Goal: Task Accomplishment & Management: Manage account settings

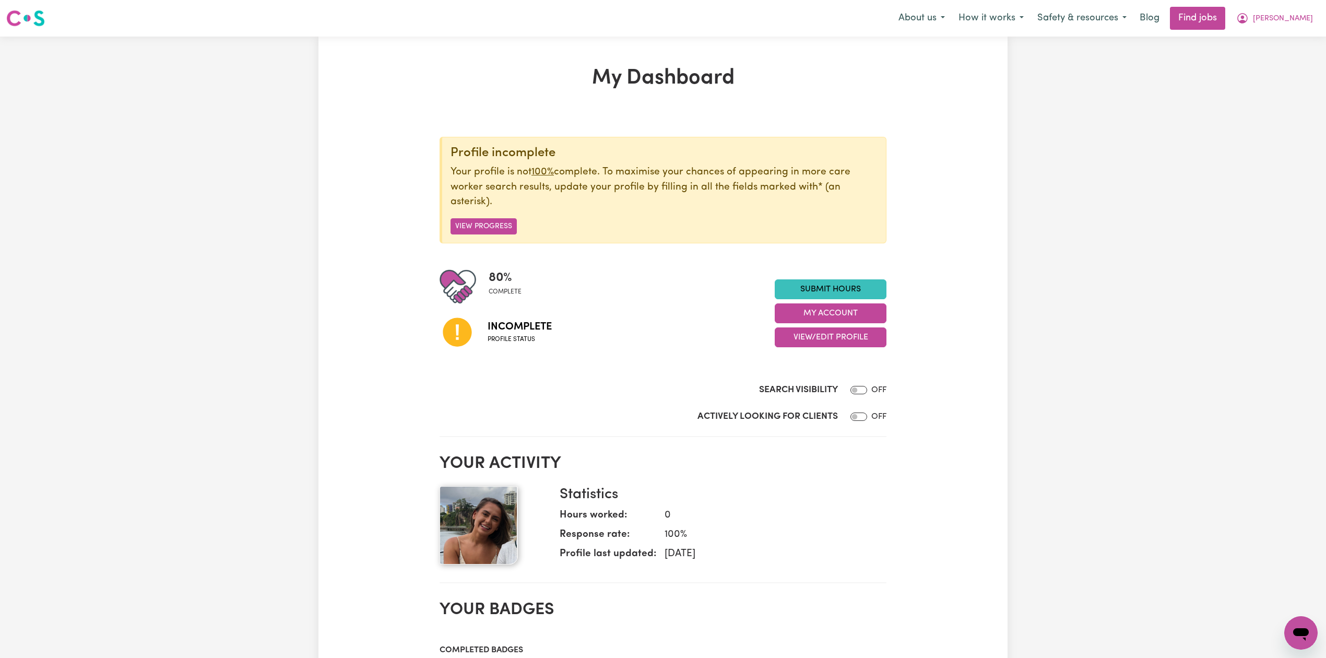
scroll to position [69, 0]
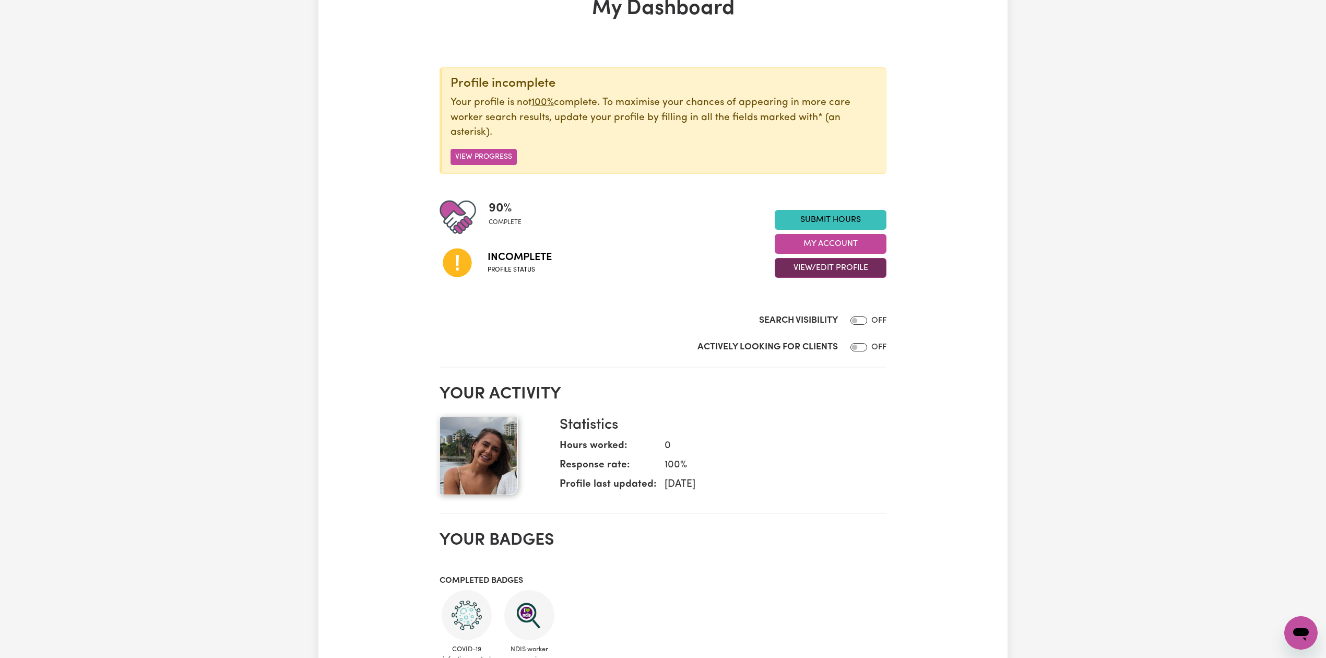
click at [791, 270] on button "View/Edit Profile" at bounding box center [831, 268] width 112 height 20
click at [809, 322] on link "Edit Profile" at bounding box center [824, 315] width 98 height 21
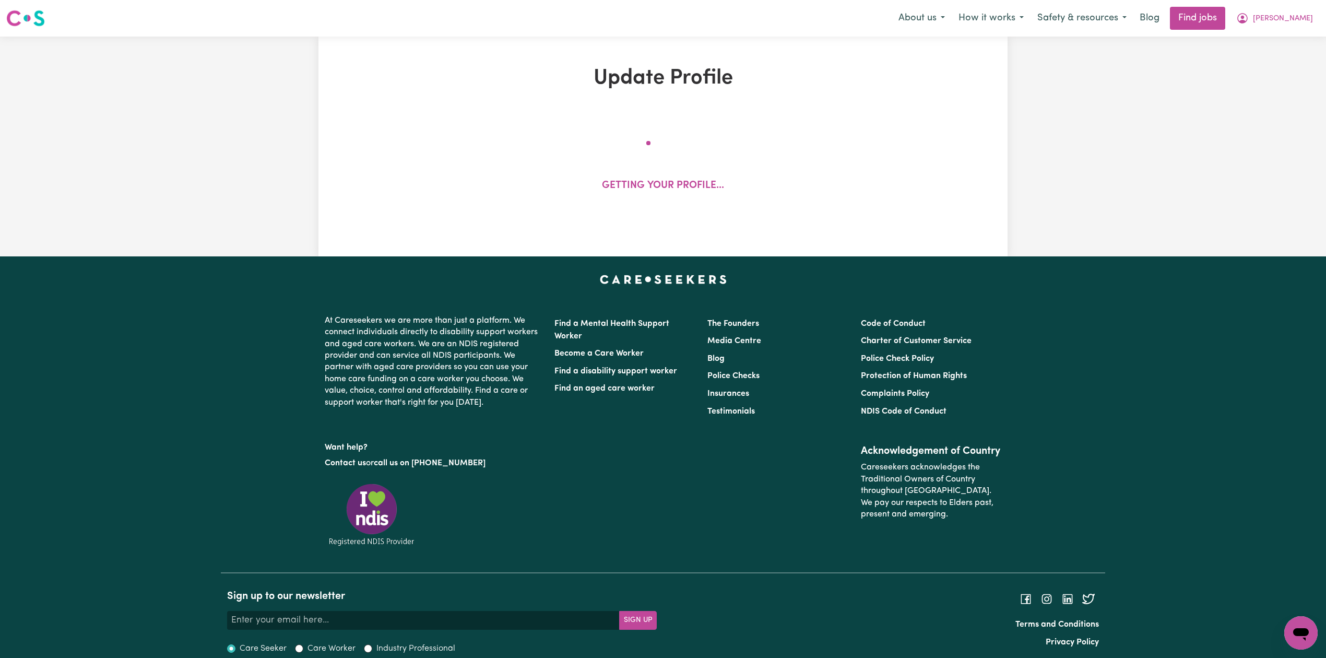
select select "[DEMOGRAPHIC_DATA]"
select select "[DEMOGRAPHIC_DATA] Citizen"
select select "Studying a healthcare related degree or qualification"
select select "70"
select select "95"
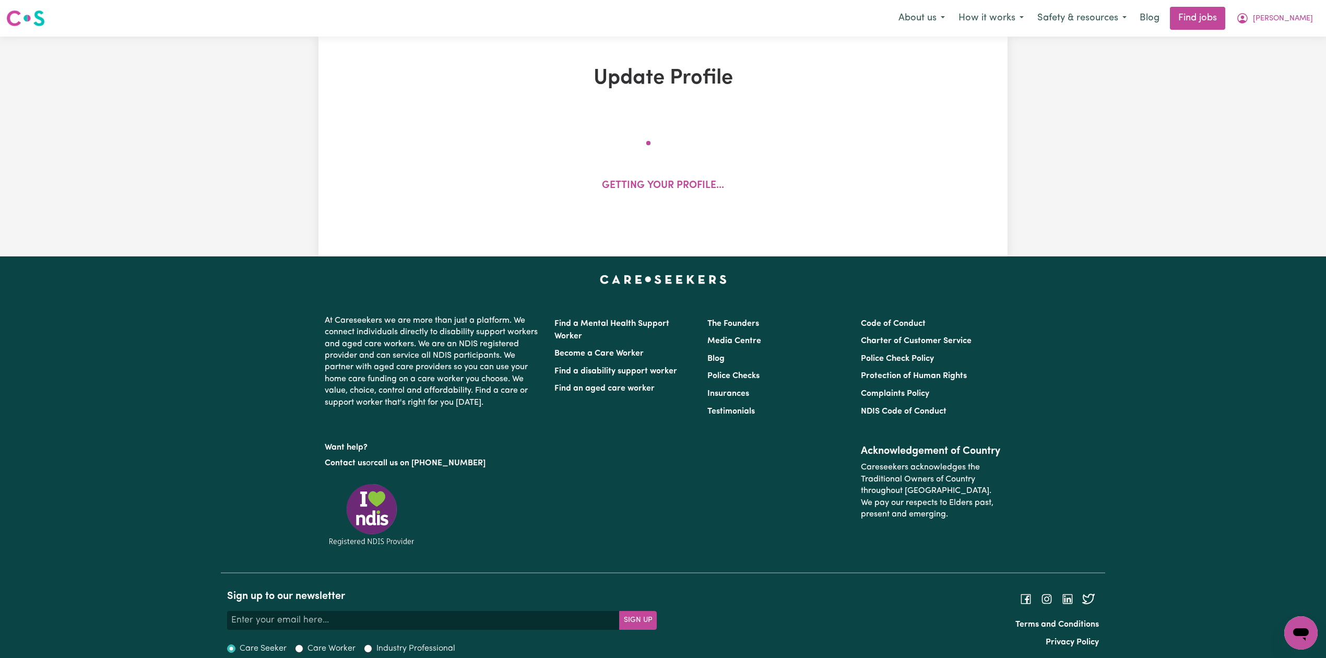
select select "122"
select select "150"
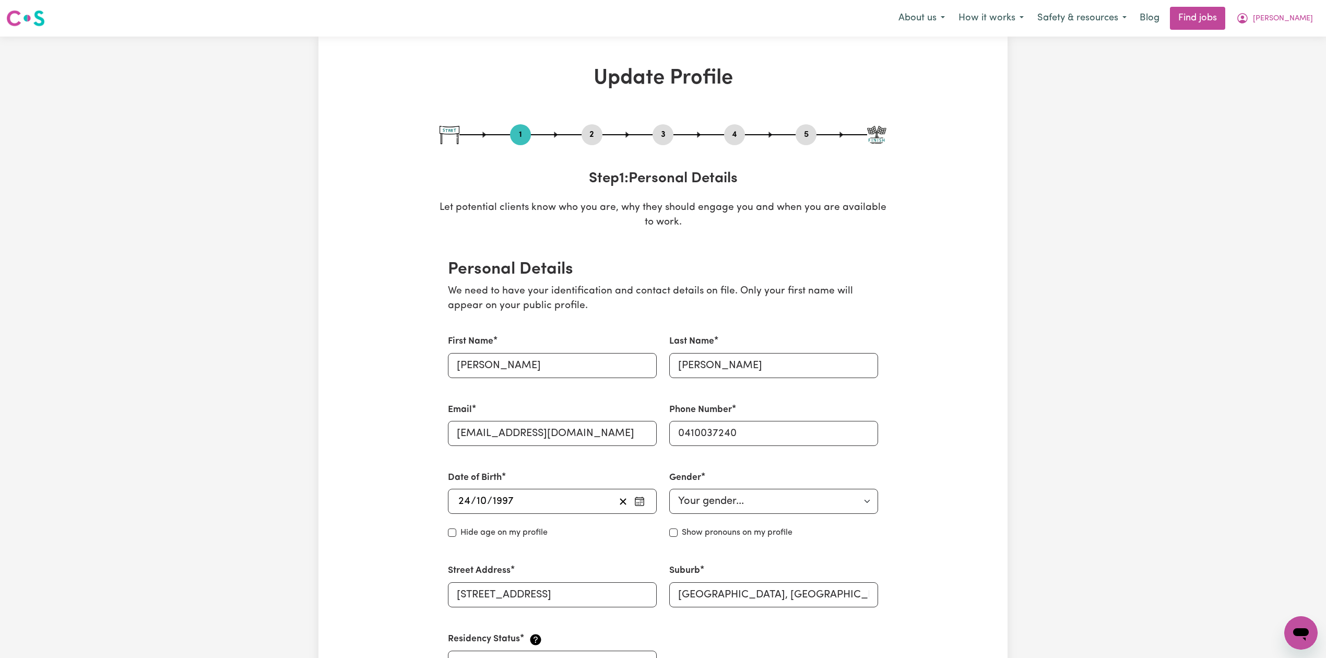
click at [588, 133] on button "2" at bounding box center [592, 135] width 21 height 14
